Goal: Task Accomplishment & Management: Manage account settings

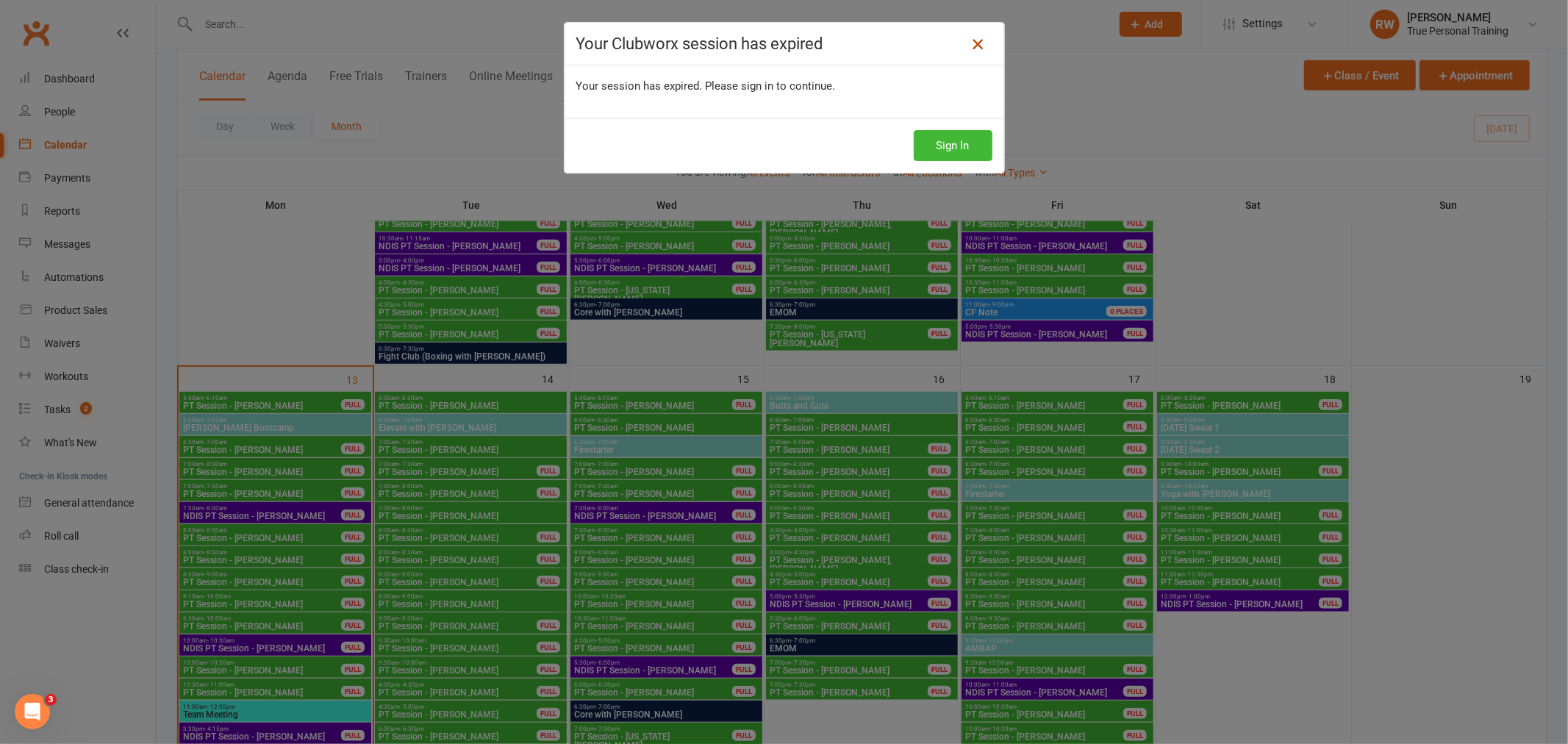
click at [980, 40] on icon at bounding box center [978, 43] width 18 height 18
click at [974, 50] on icon at bounding box center [978, 43] width 18 height 18
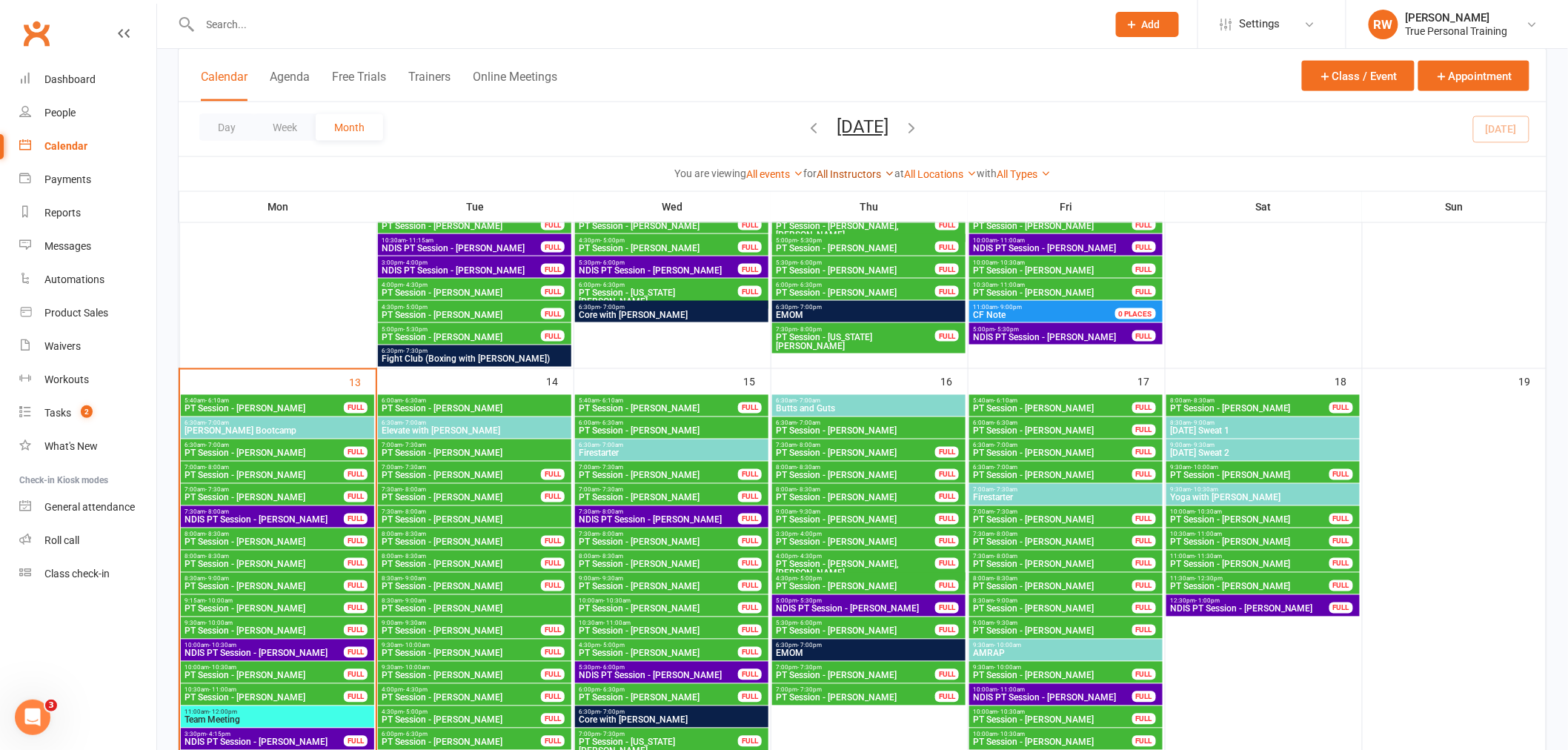
click at [859, 169] on link "All Instructors" at bounding box center [855, 173] width 78 height 12
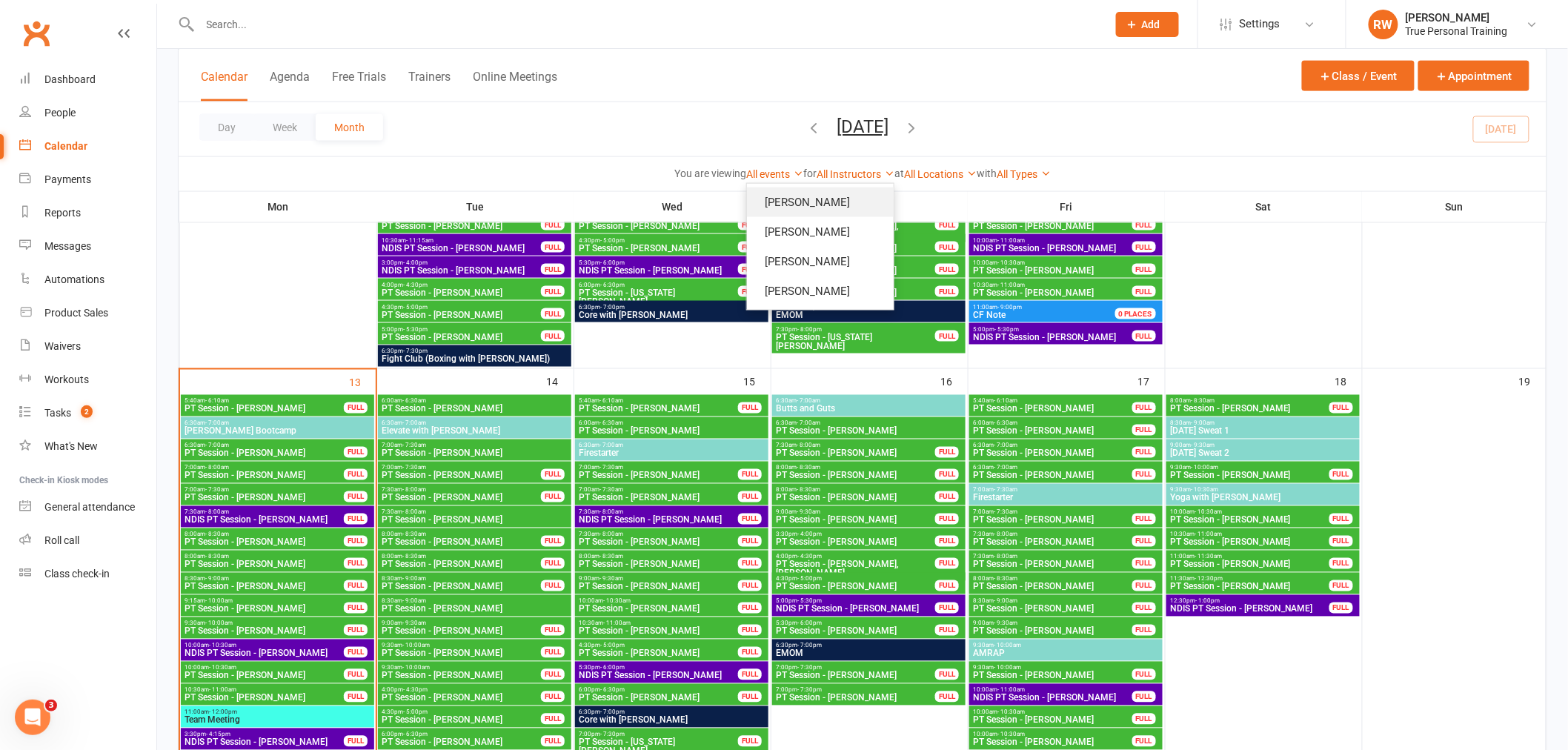
click at [828, 206] on link "[PERSON_NAME]" at bounding box center [820, 202] width 147 height 30
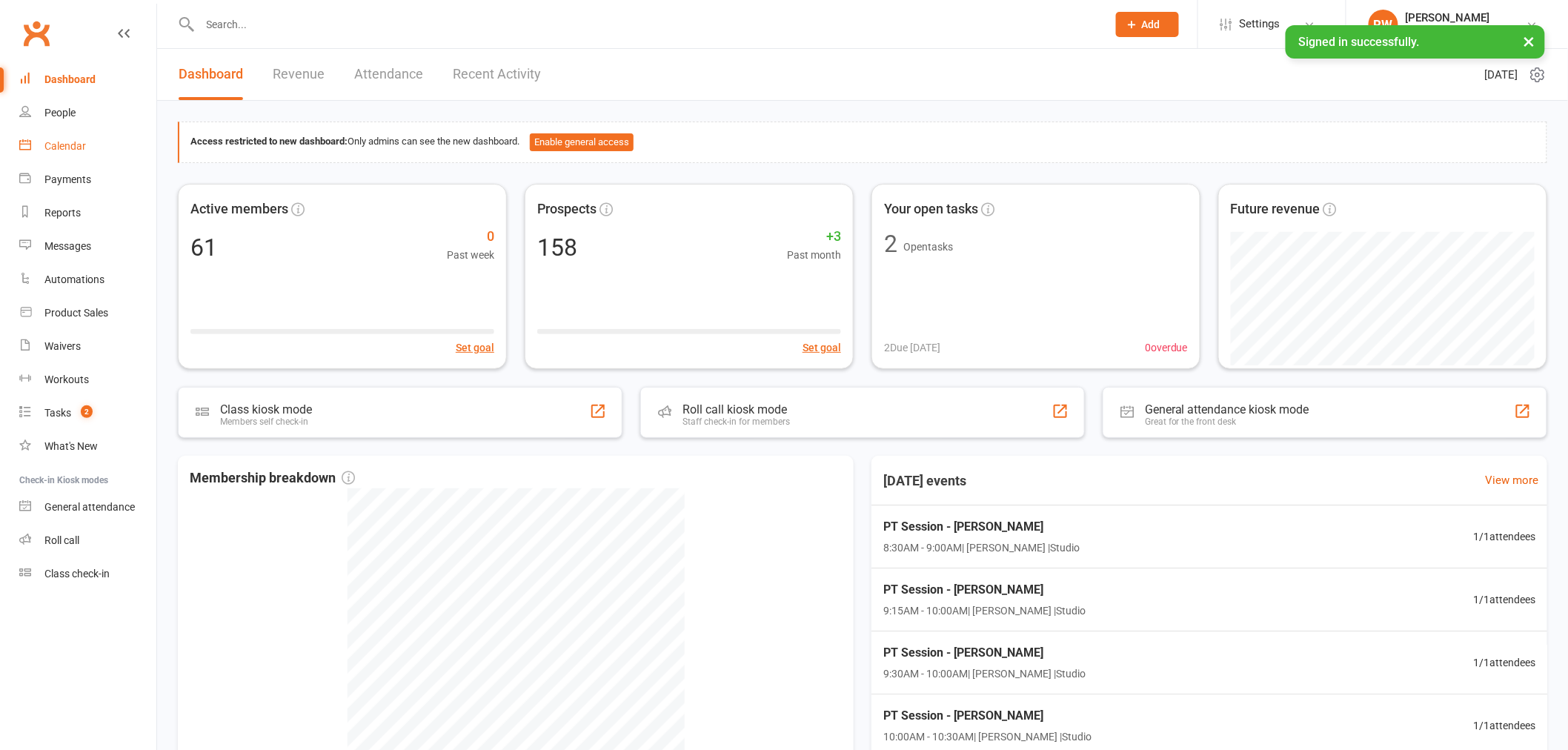
click at [71, 144] on div "Calendar" at bounding box center [65, 145] width 41 height 12
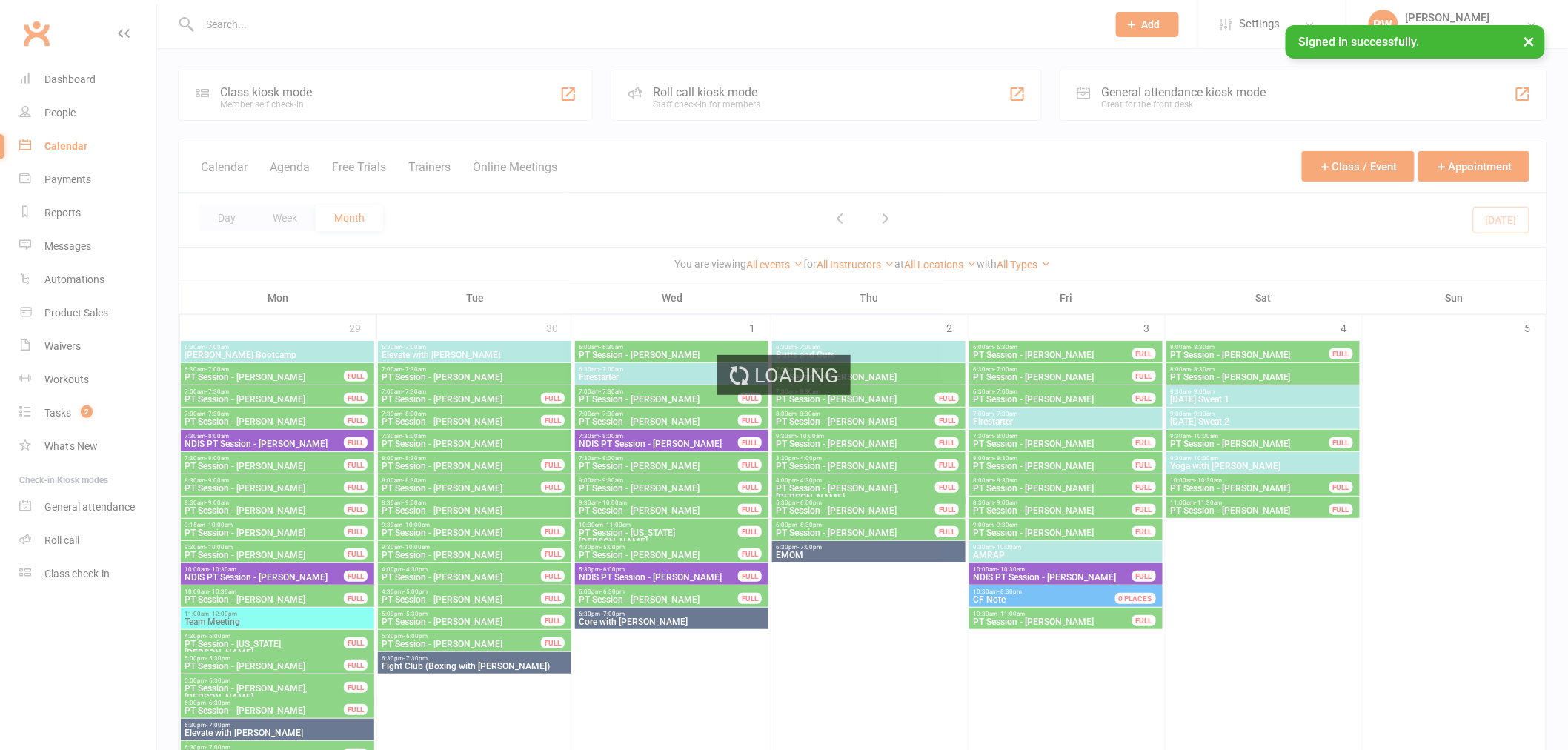
click at [842, 265] on div "Loading" at bounding box center [784, 375] width 1568 height 750
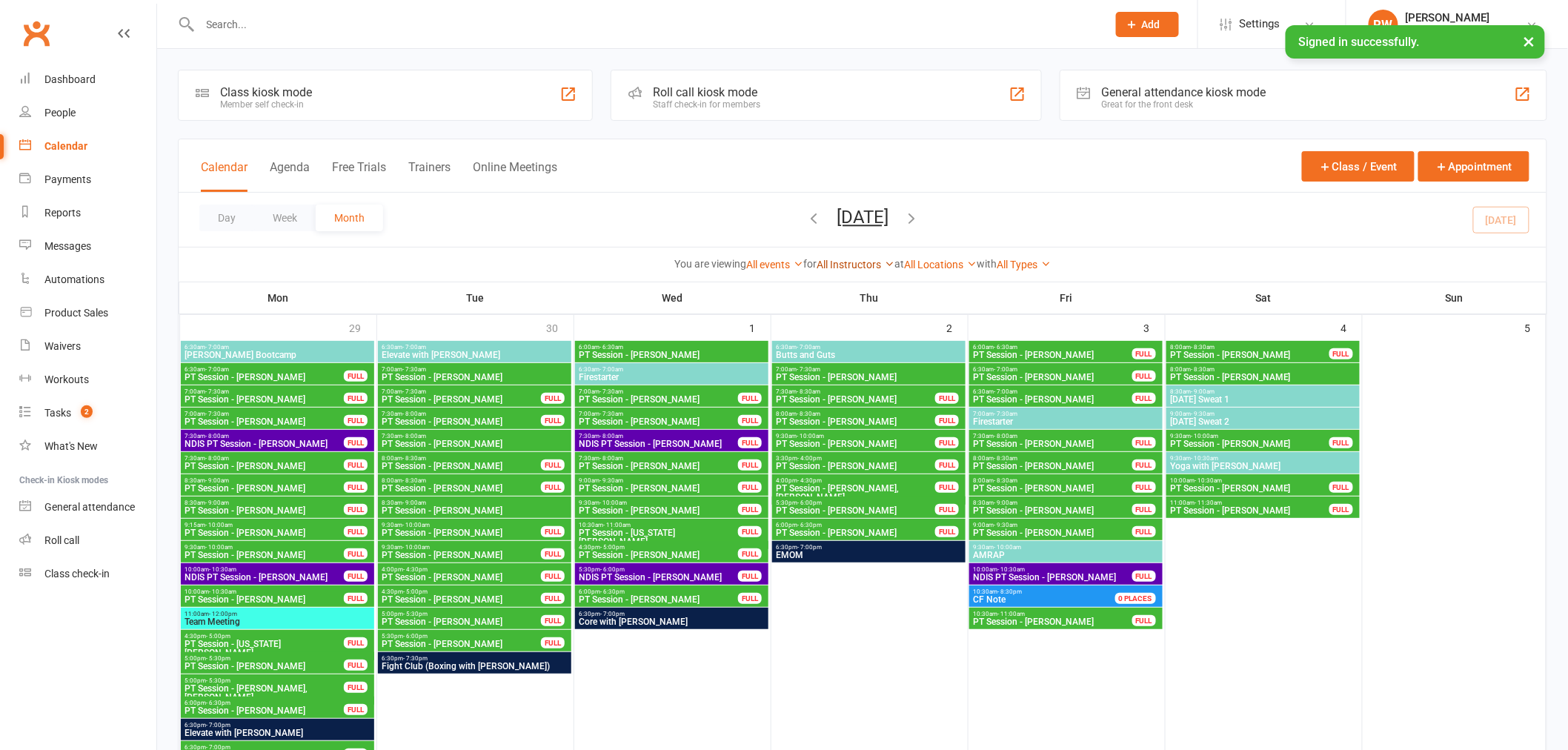
click at [864, 269] on link "All Instructors" at bounding box center [855, 264] width 78 height 12
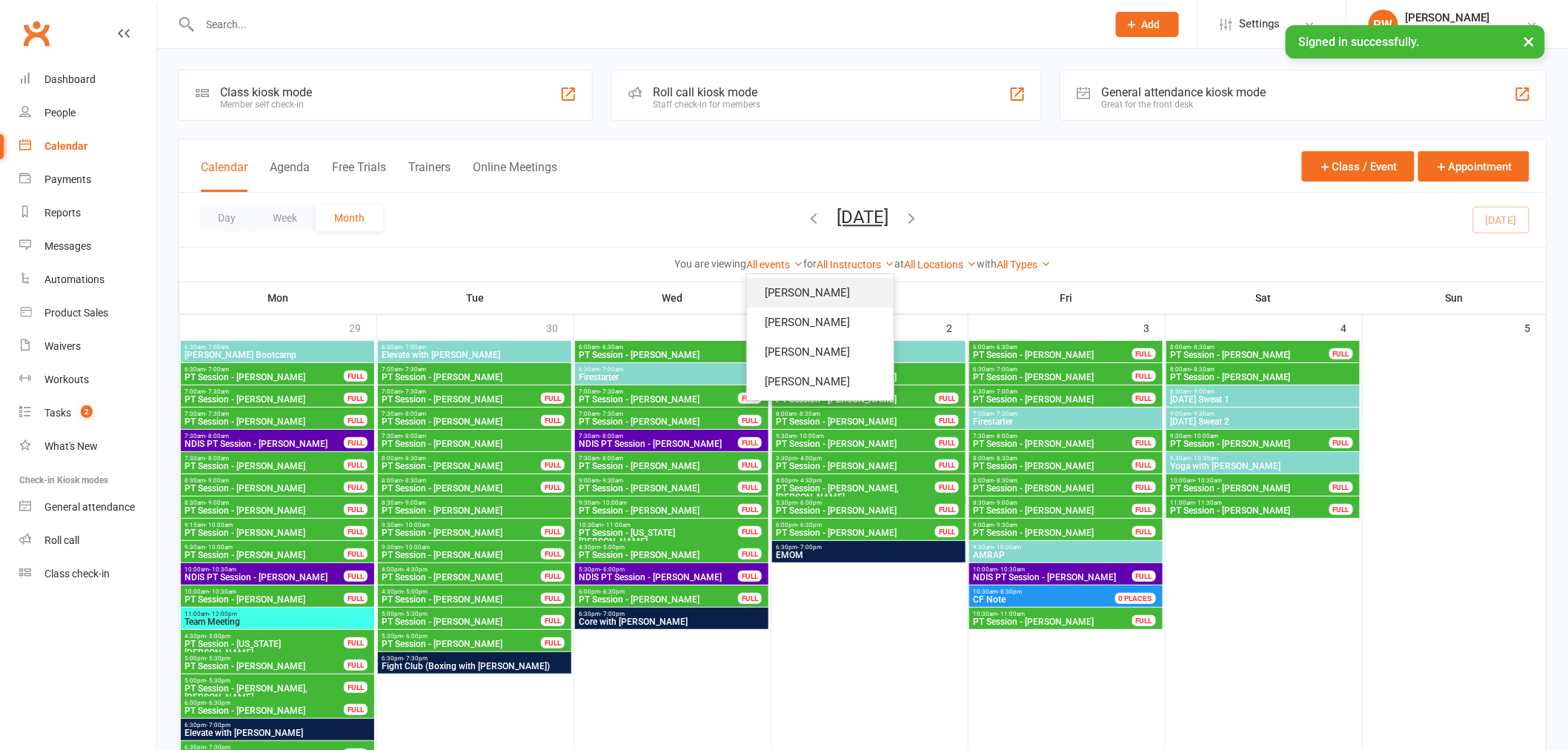
click at [853, 293] on link "[PERSON_NAME]" at bounding box center [820, 292] width 147 height 30
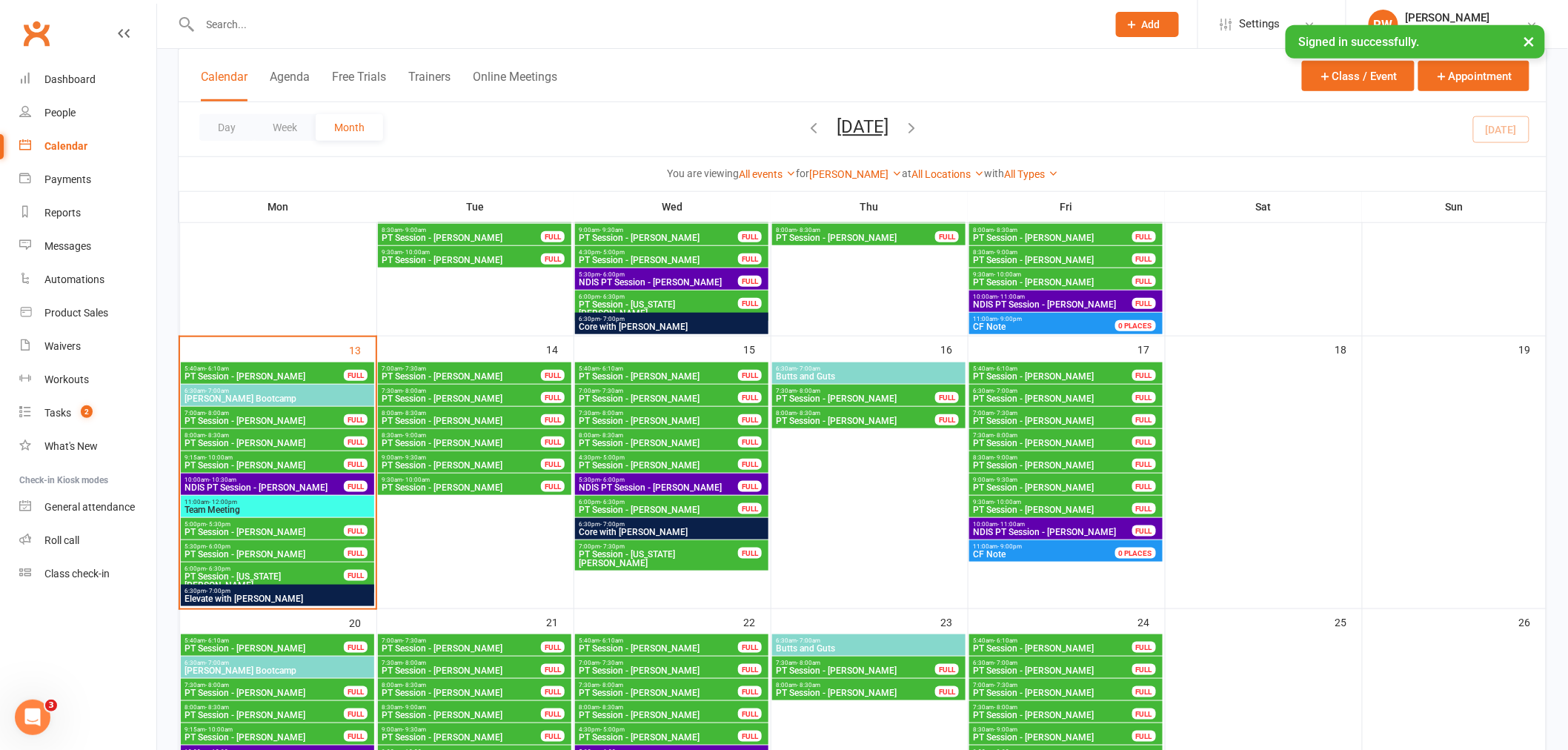
scroll to position [494, 0]
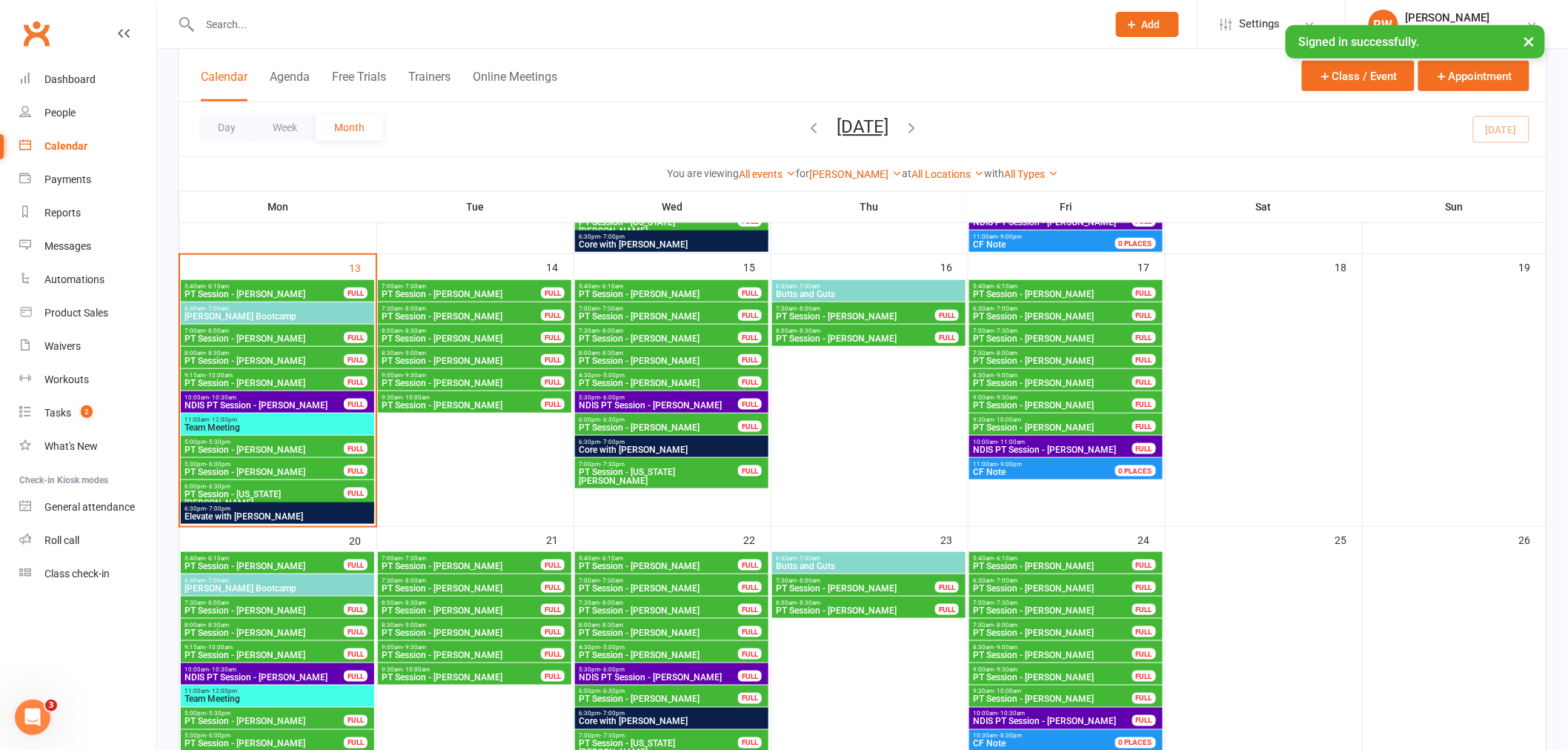
click at [462, 375] on span "9:00am - 9:30am" at bounding box center [461, 375] width 160 height 7
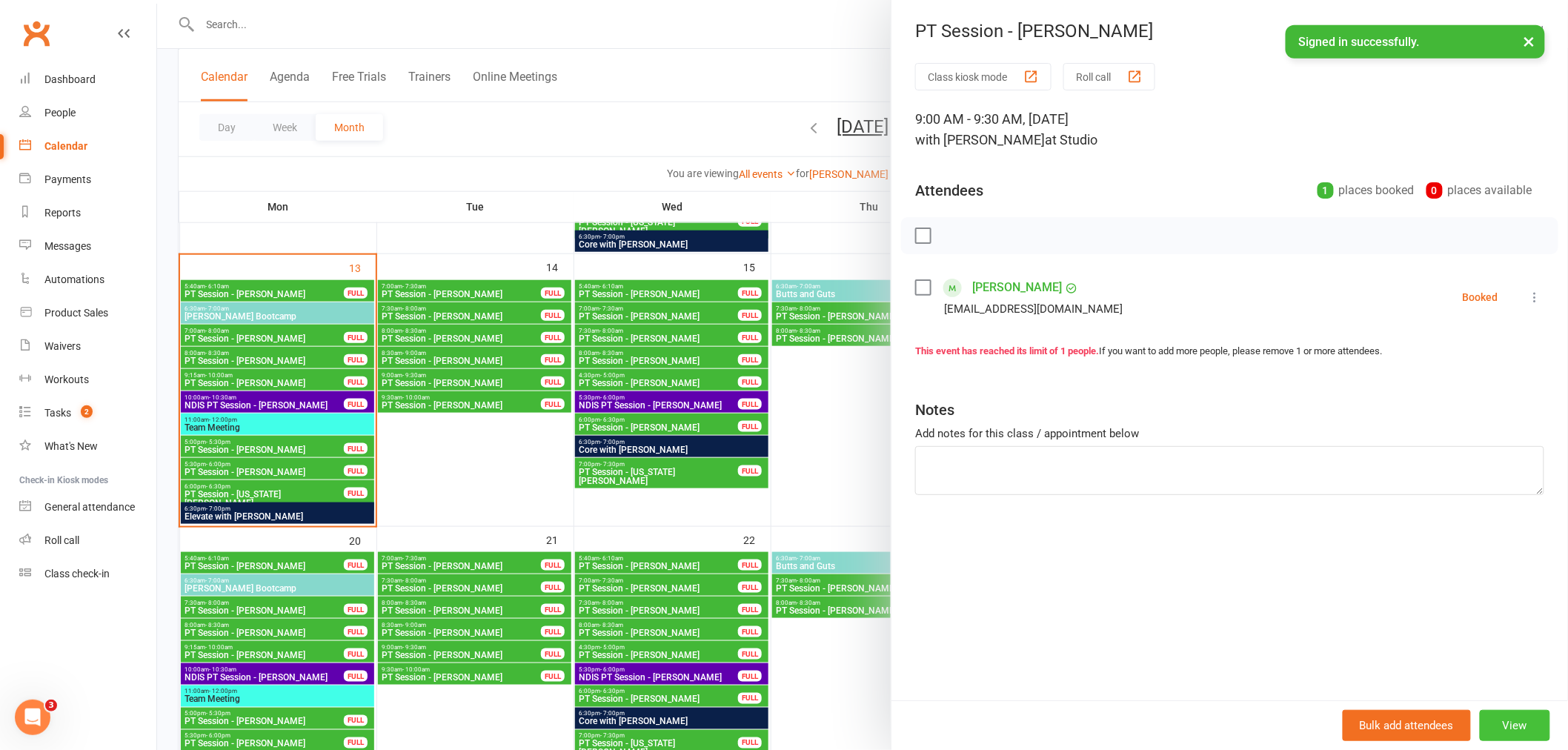
click at [1495, 722] on button "View" at bounding box center [1515, 725] width 71 height 31
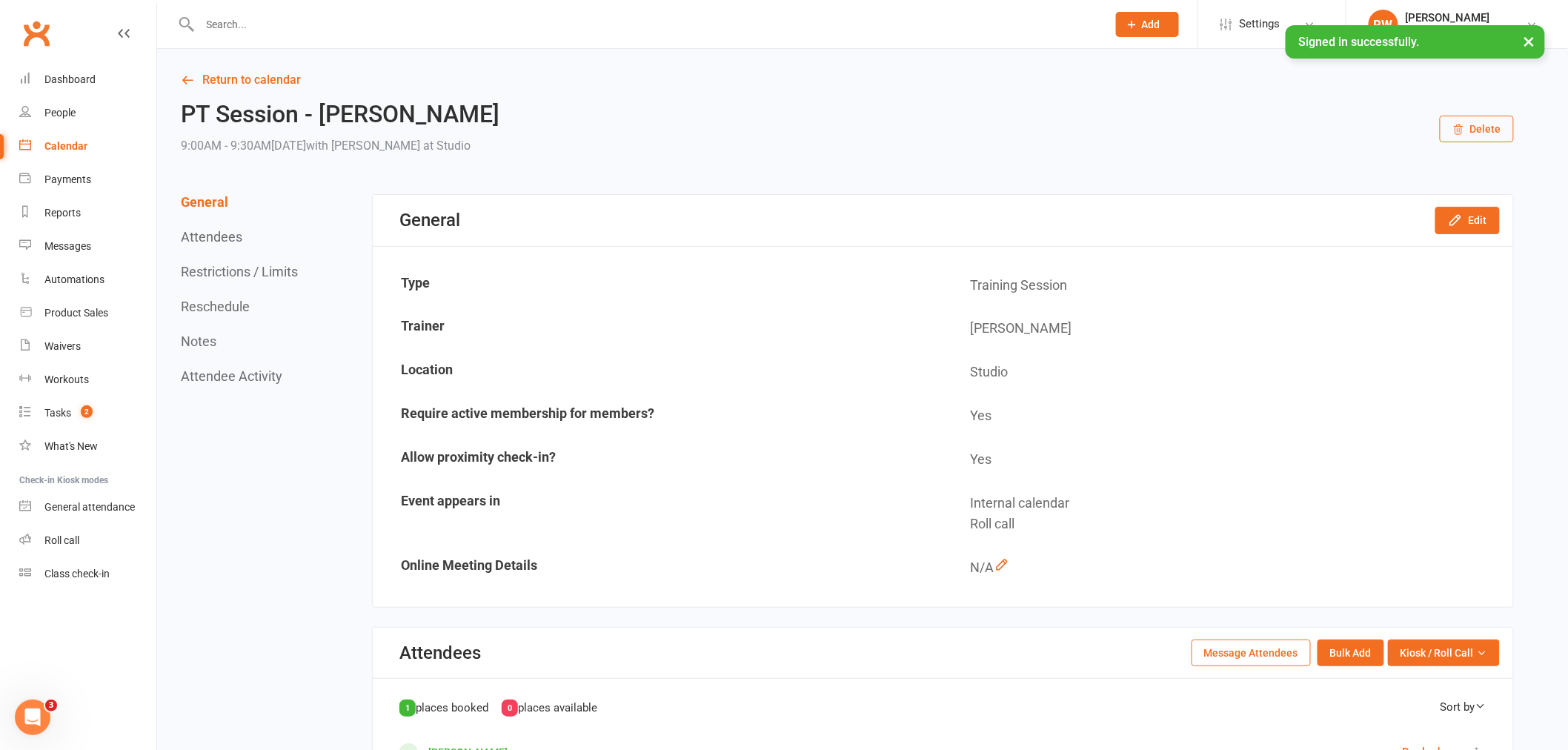
click at [209, 309] on button "Reschedule" at bounding box center [215, 306] width 69 height 15
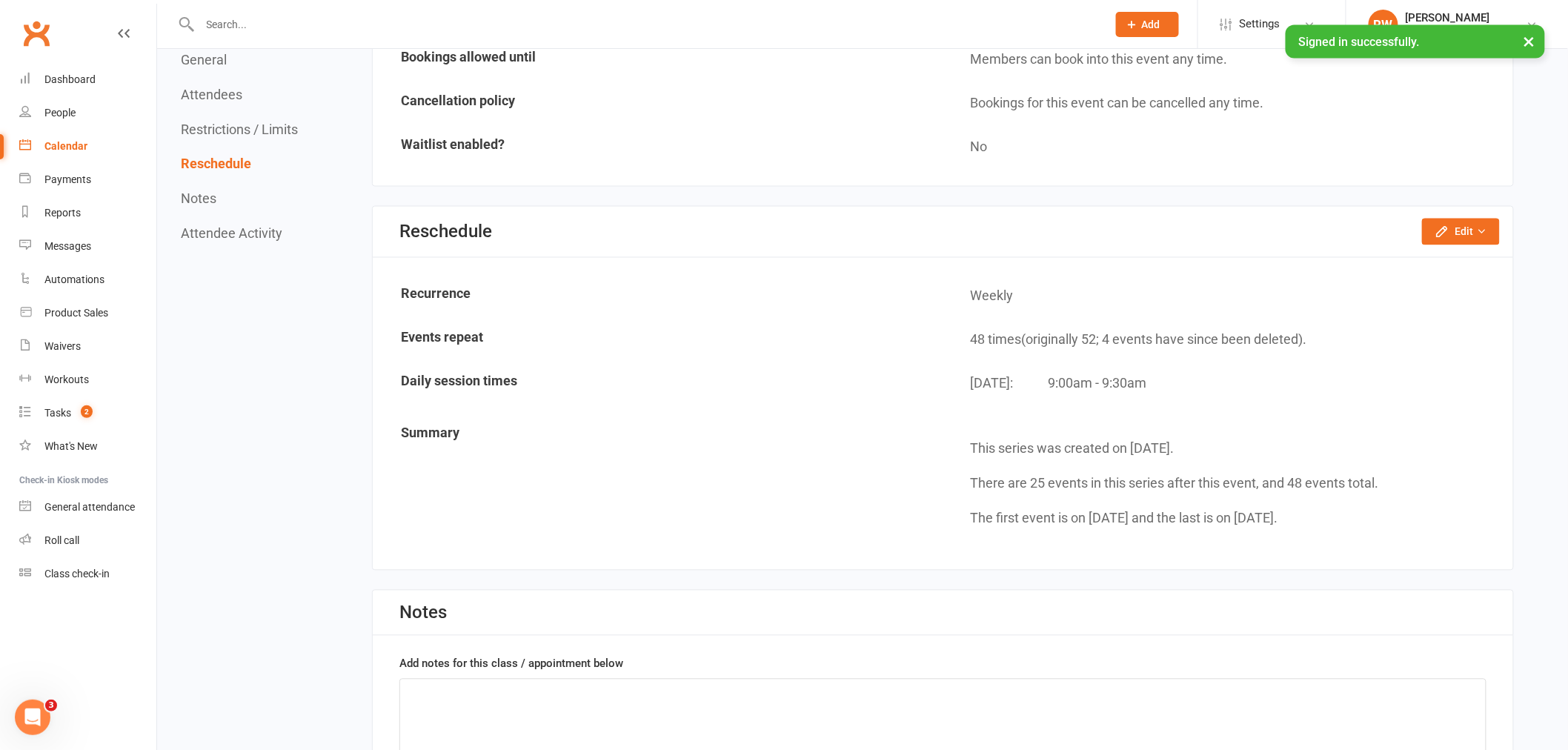
scroll to position [1013, 0]
click at [1479, 224] on icon "button" at bounding box center [1482, 230] width 11 height 11
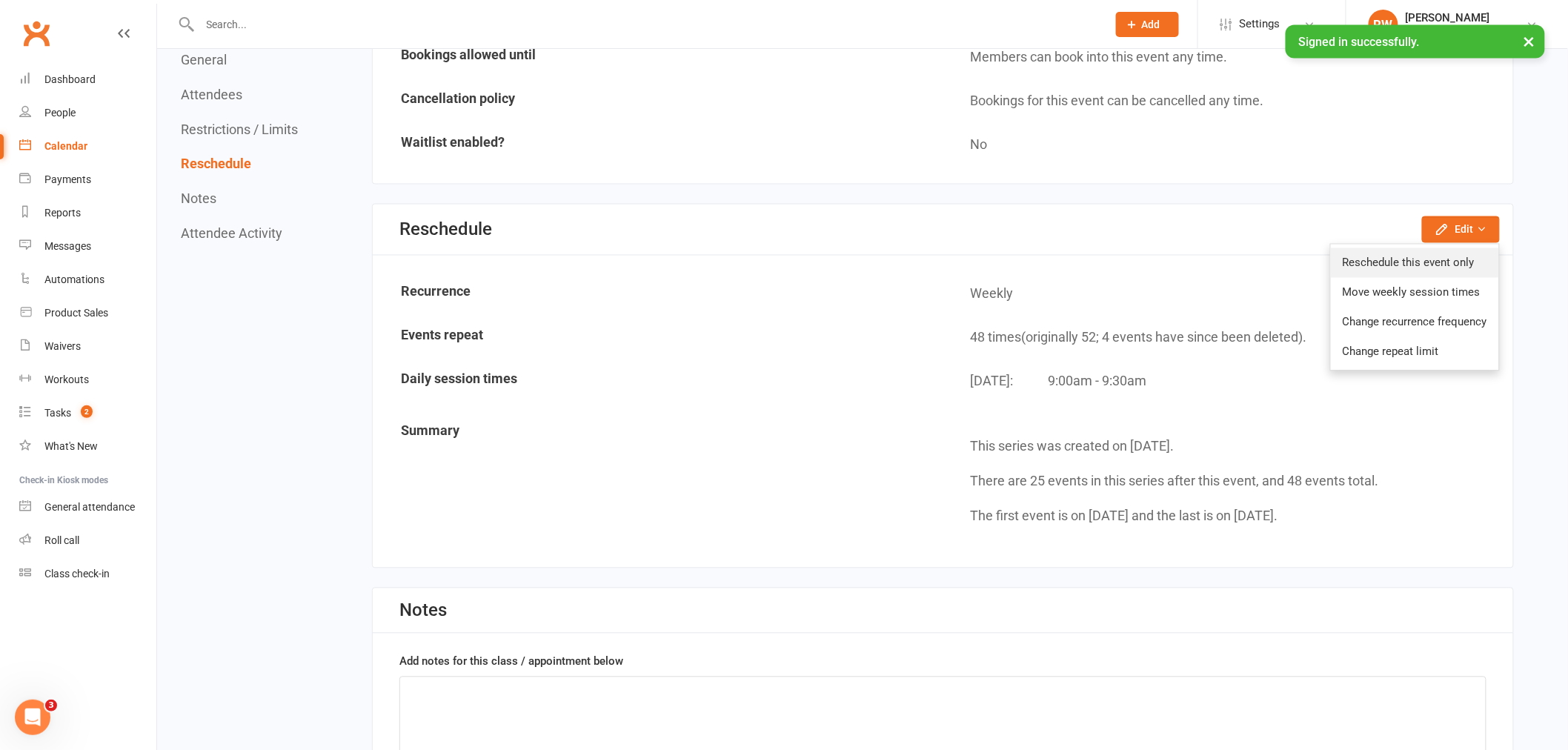
click at [1457, 255] on link "Reschedule this event only" at bounding box center [1414, 263] width 168 height 30
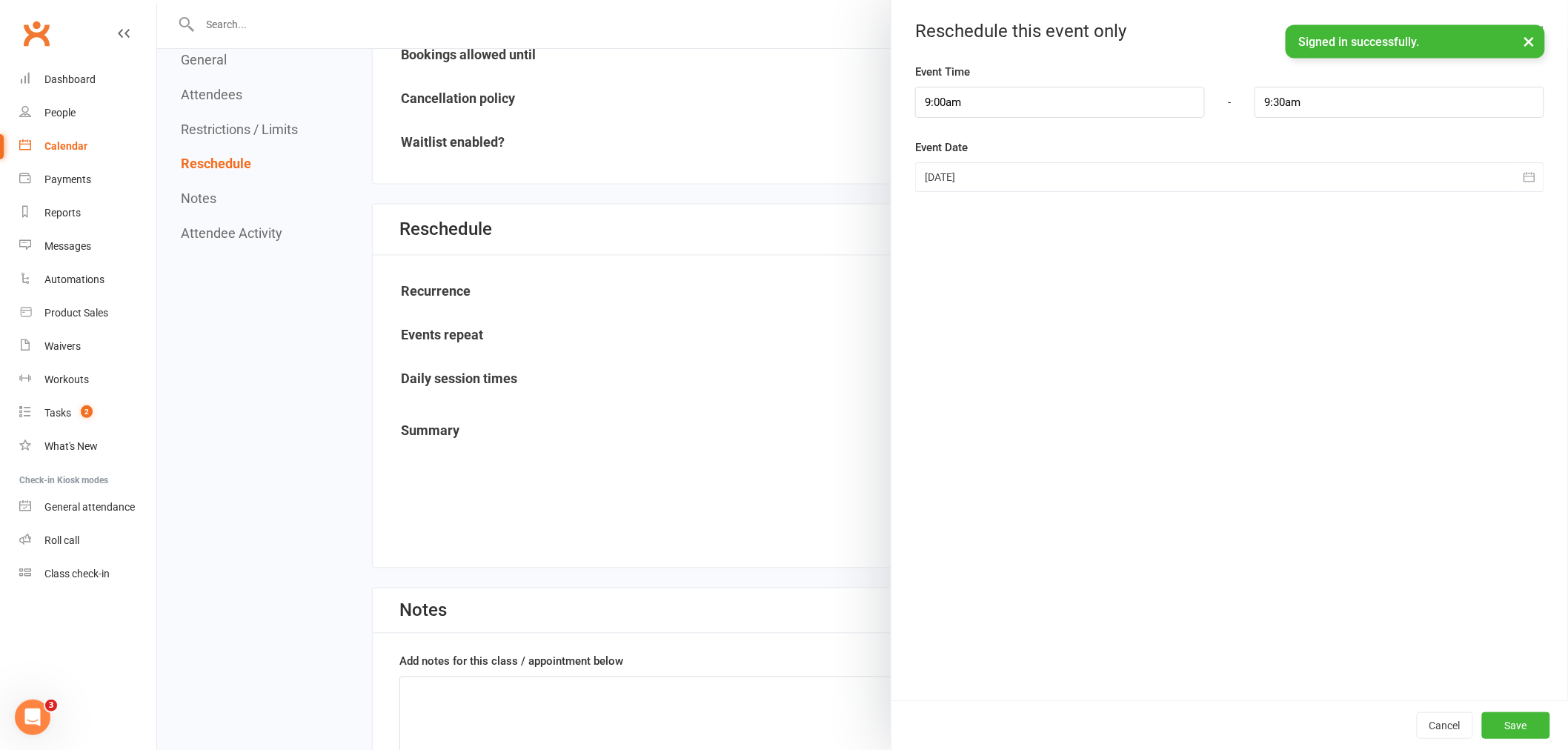
click at [945, 181] on div at bounding box center [1229, 177] width 629 height 30
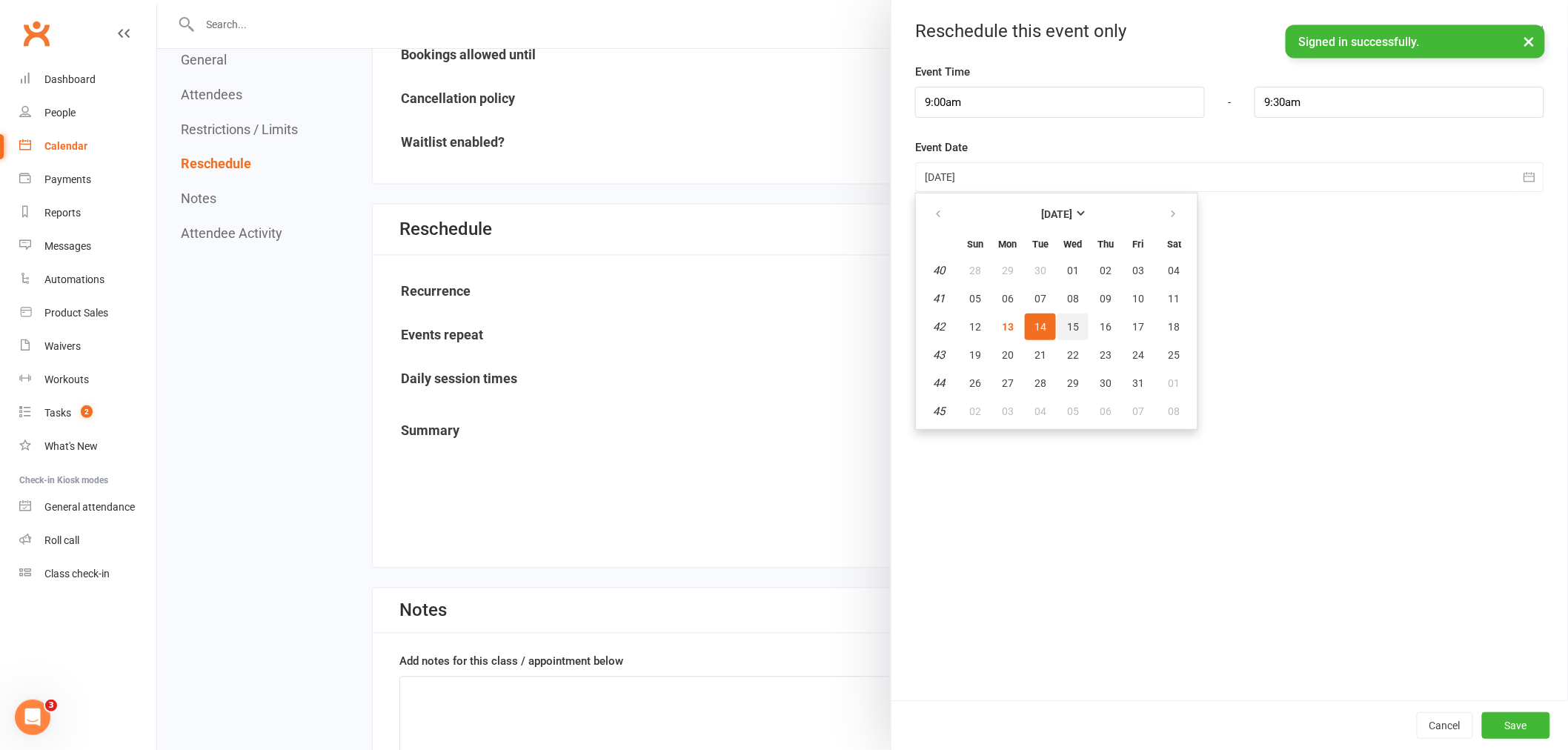
click at [1067, 322] on span "15" at bounding box center [1073, 326] width 12 height 12
type input "[DATE]"
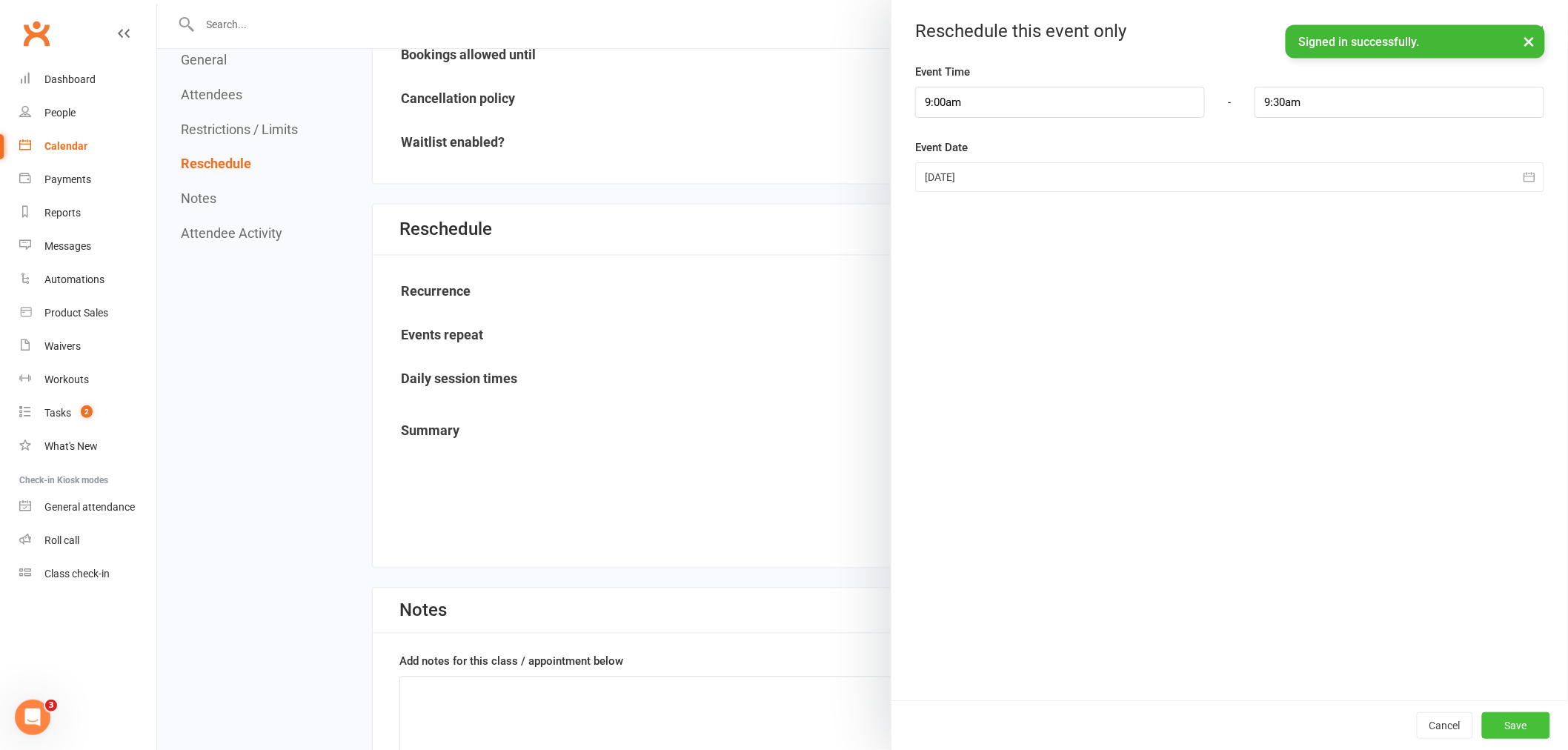
click at [1517, 733] on button "Save" at bounding box center [1516, 725] width 68 height 27
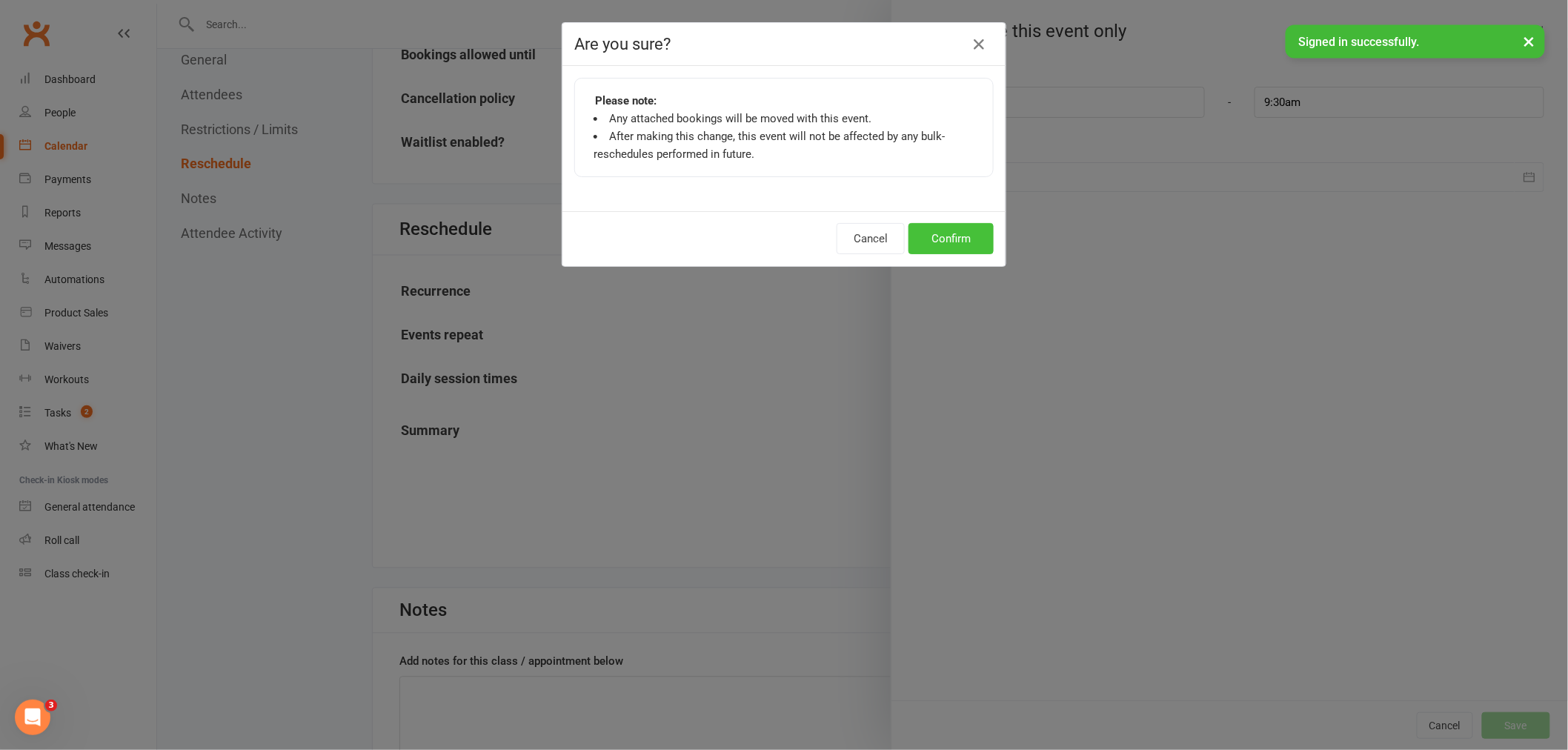
click at [962, 236] on button "Confirm" at bounding box center [951, 238] width 85 height 31
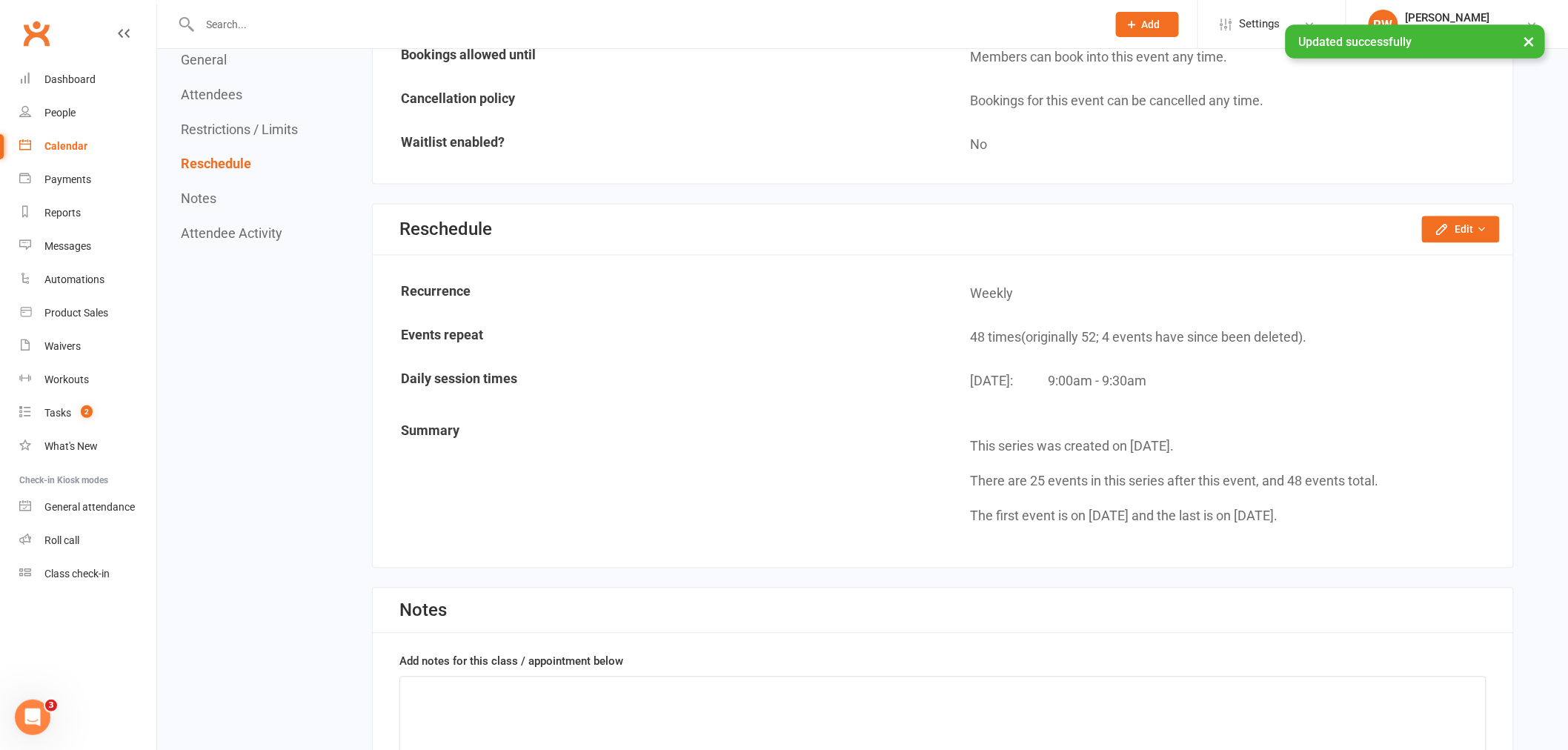
click at [62, 149] on div "Calendar" at bounding box center [66, 145] width 43 height 12
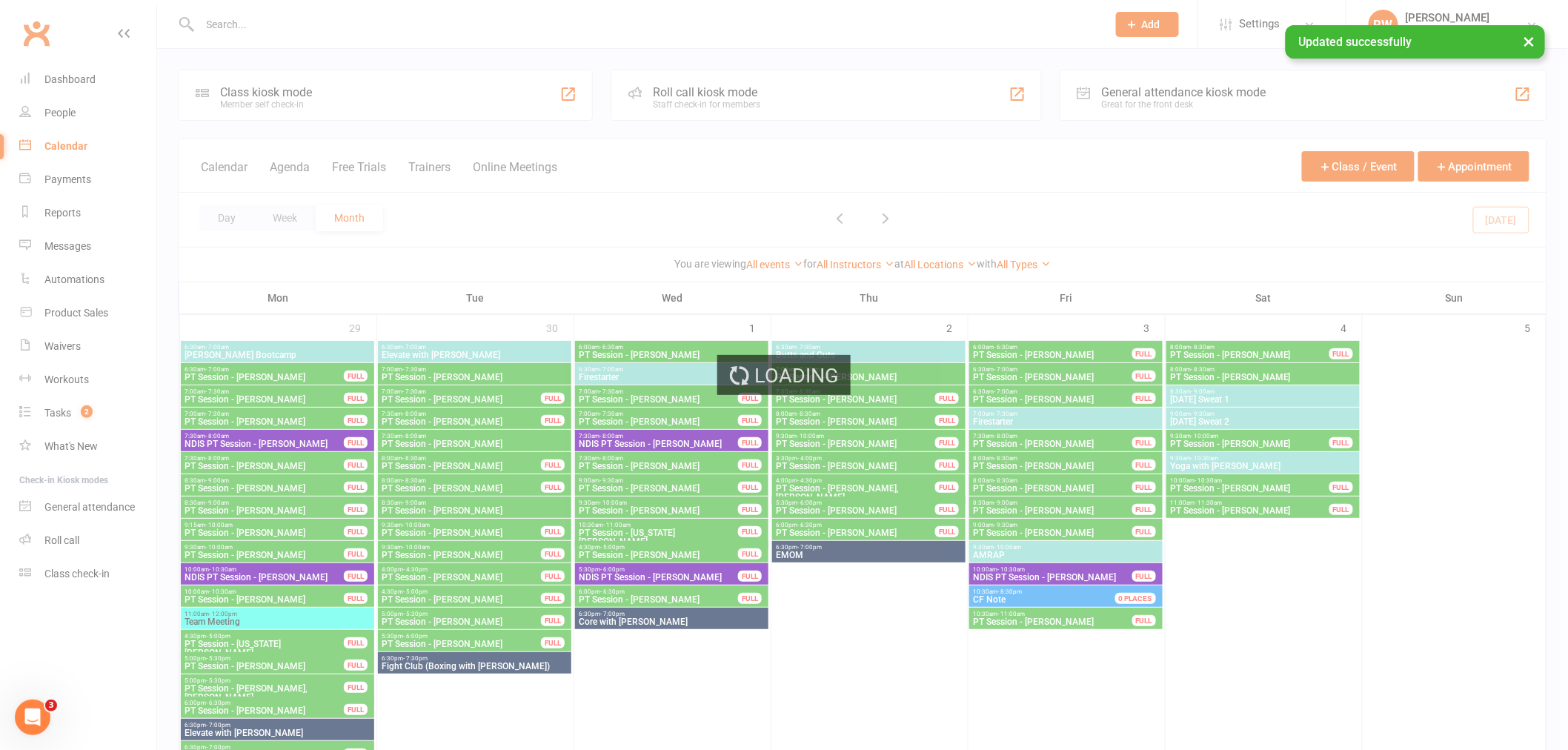
click at [862, 263] on div "Loading" at bounding box center [784, 375] width 1568 height 750
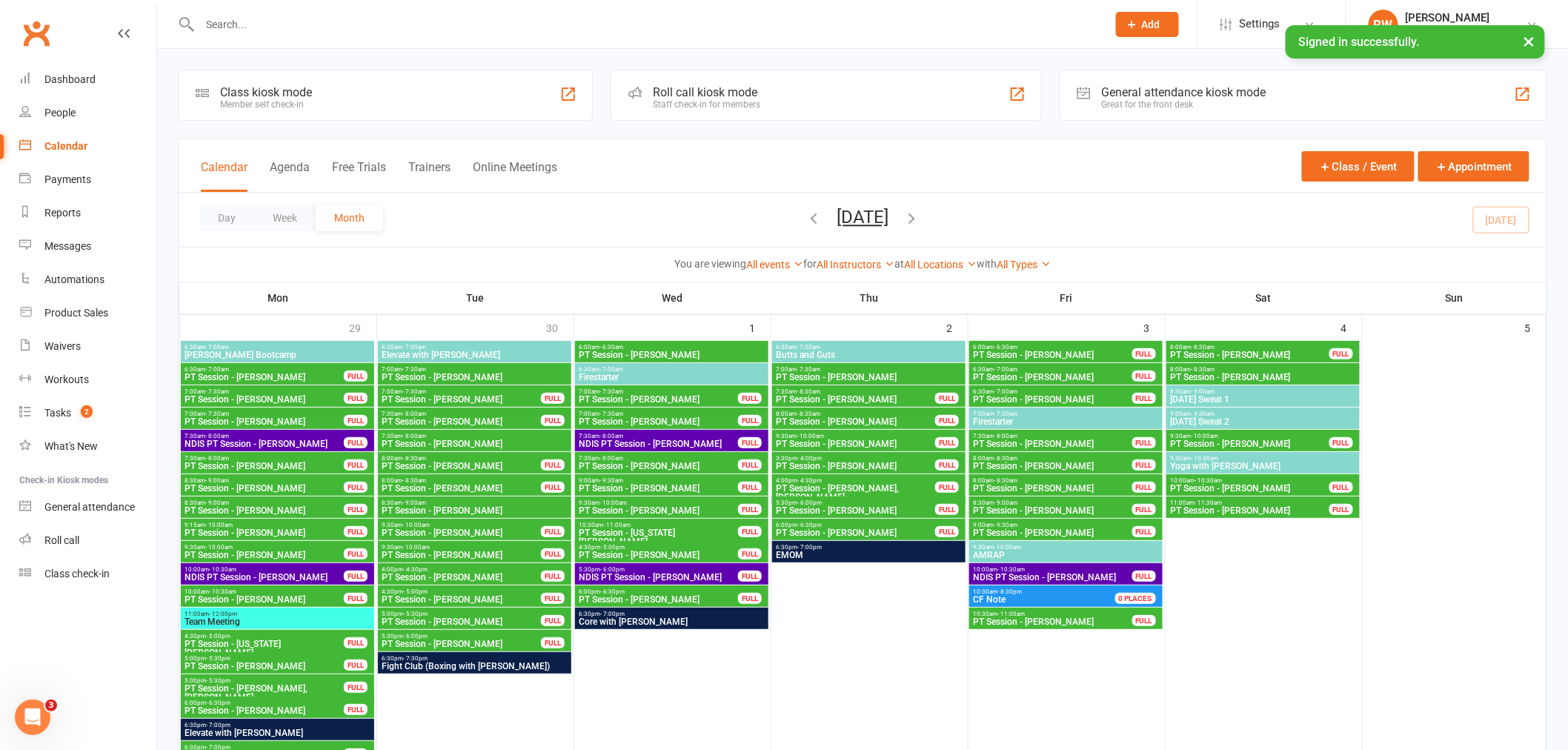
click at [862, 263] on link "All Instructors" at bounding box center [855, 264] width 78 height 12
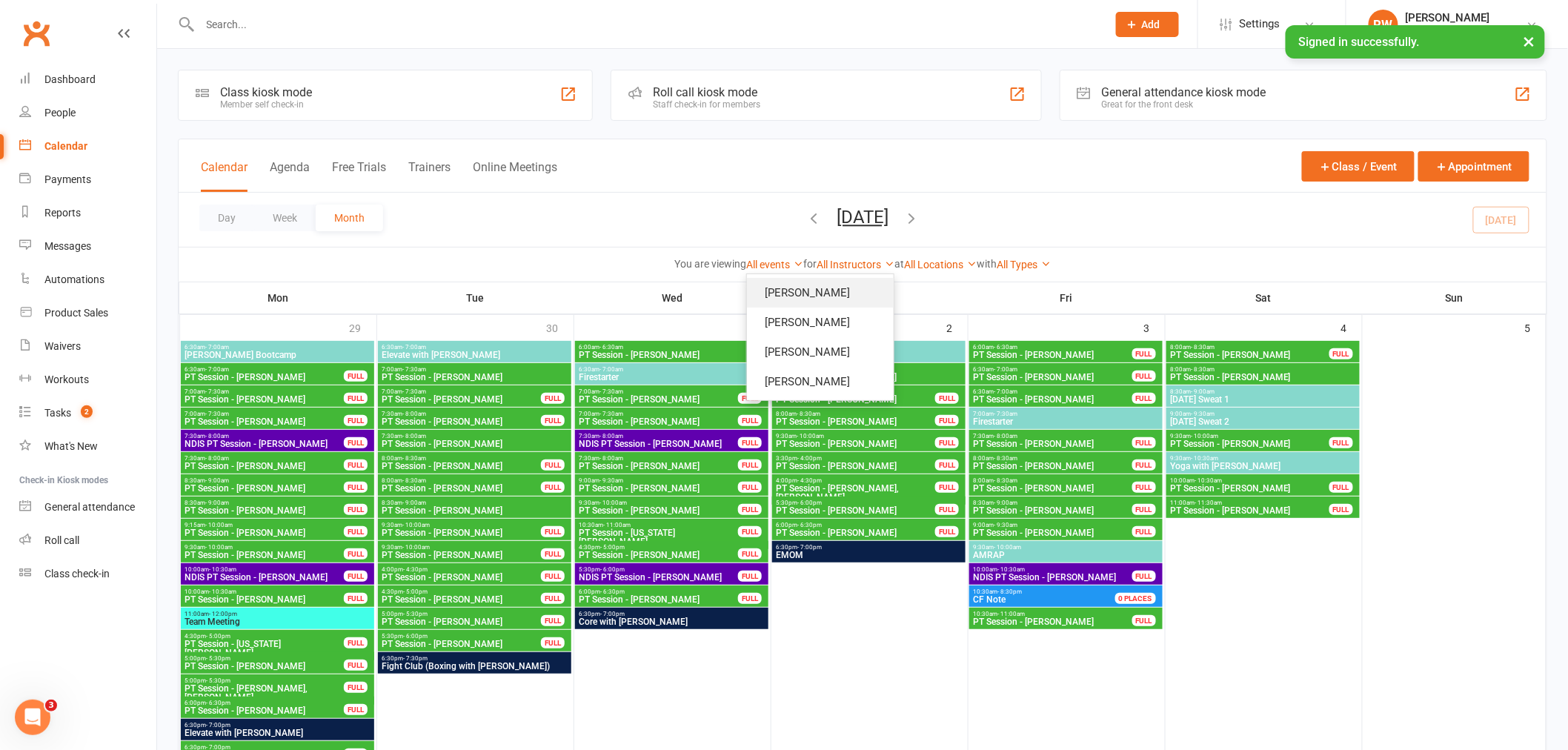
click at [863, 290] on link "[PERSON_NAME]" at bounding box center [820, 292] width 147 height 30
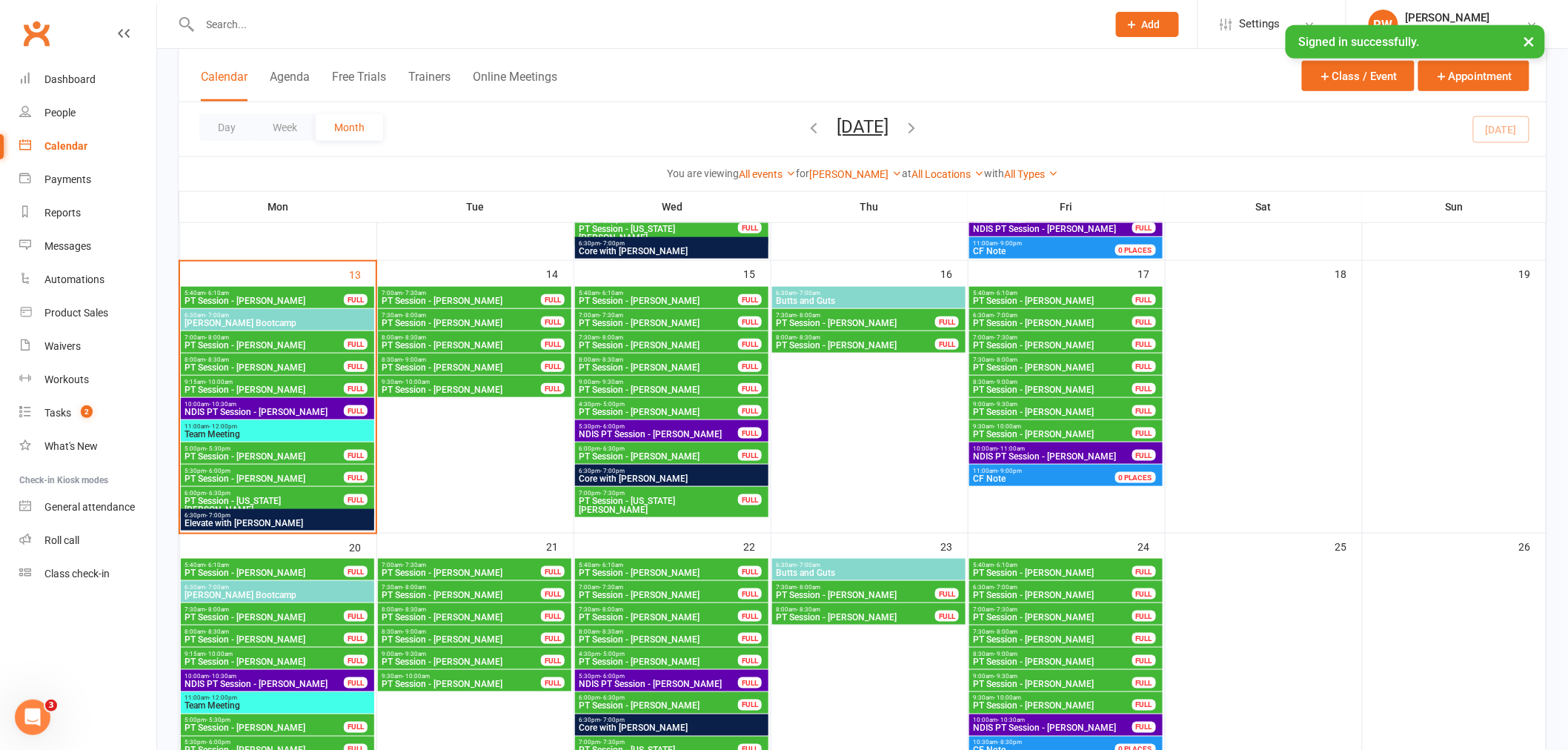
scroll to position [494, 0]
